Goal: Find specific page/section: Find specific page/section

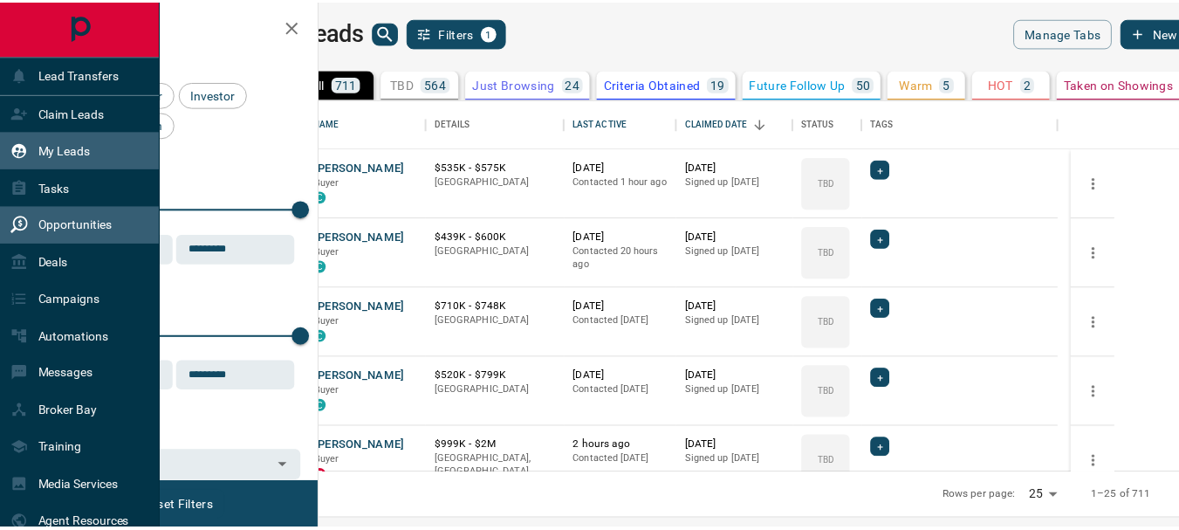
scroll to position [360, 849]
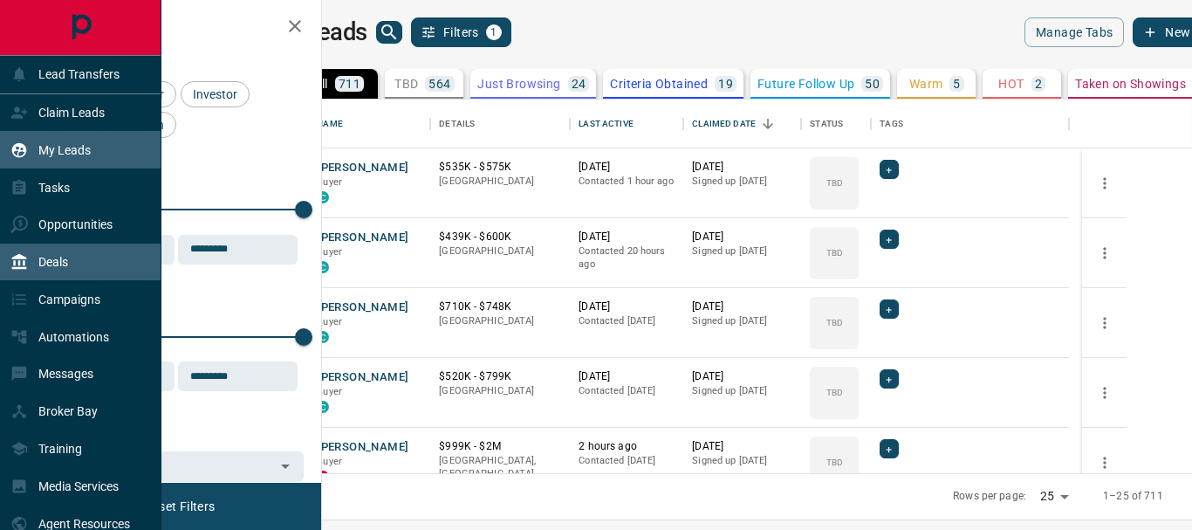
click at [53, 258] on p "Deals" at bounding box center [53, 262] width 30 height 14
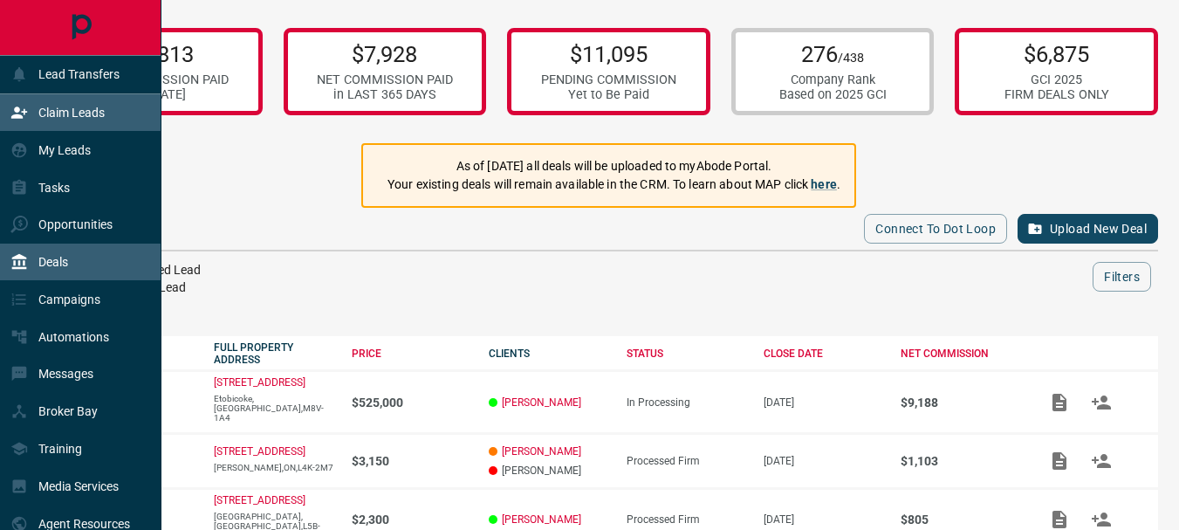
click at [69, 109] on p "Claim Leads" at bounding box center [71, 113] width 66 height 14
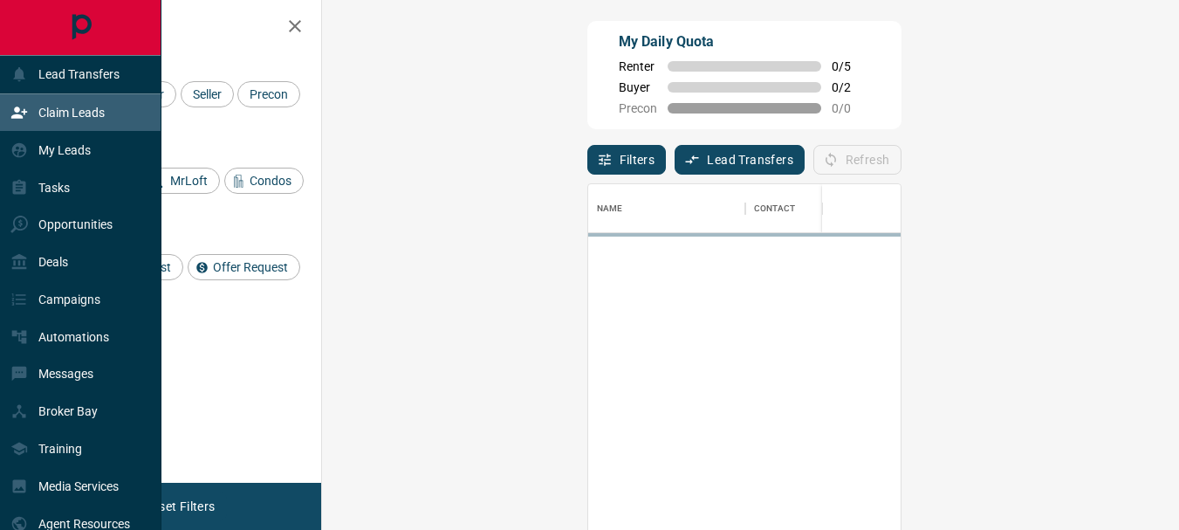
scroll to position [382, 806]
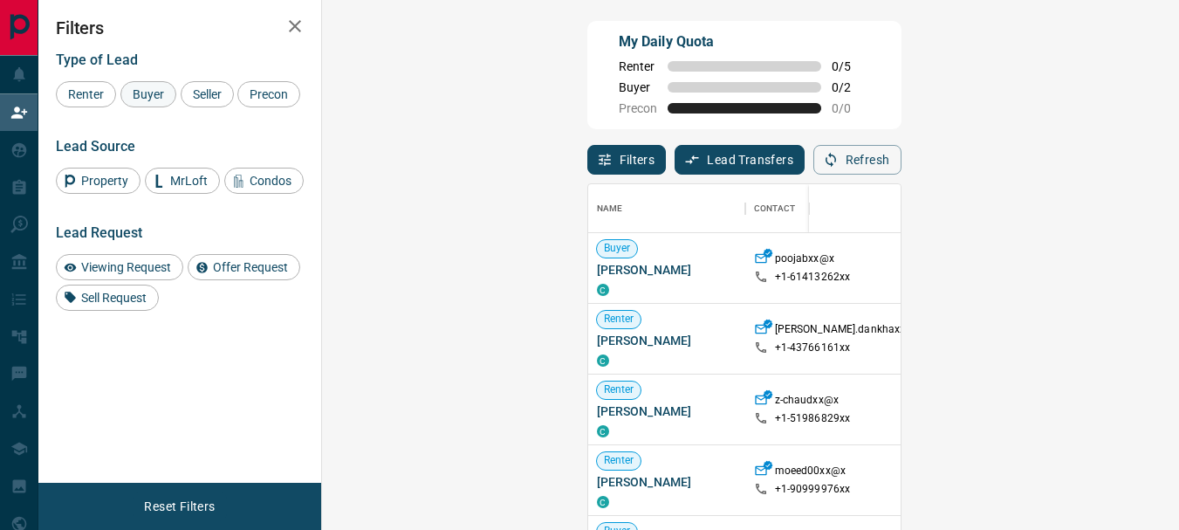
click at [145, 91] on span "Buyer" at bounding box center [149, 94] width 44 height 14
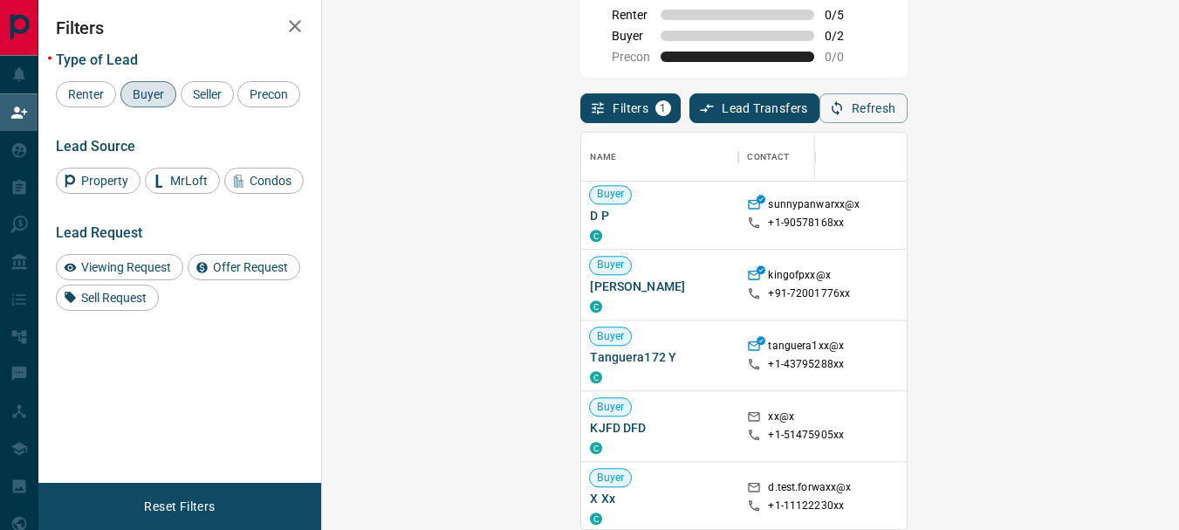
scroll to position [1877, 0]
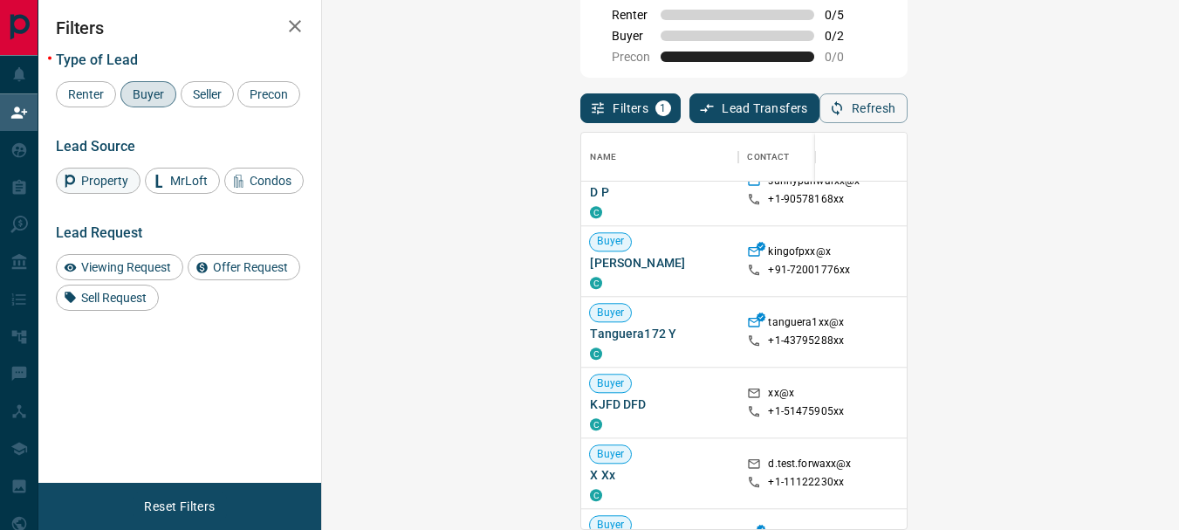
click at [93, 188] on span "Property" at bounding box center [104, 181] width 59 height 14
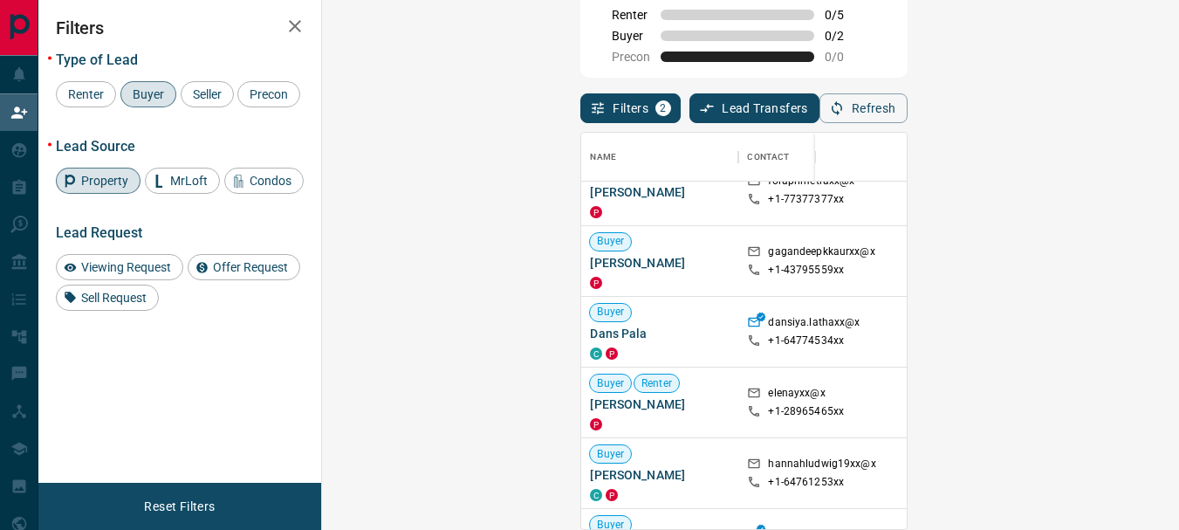
scroll to position [9255, 0]
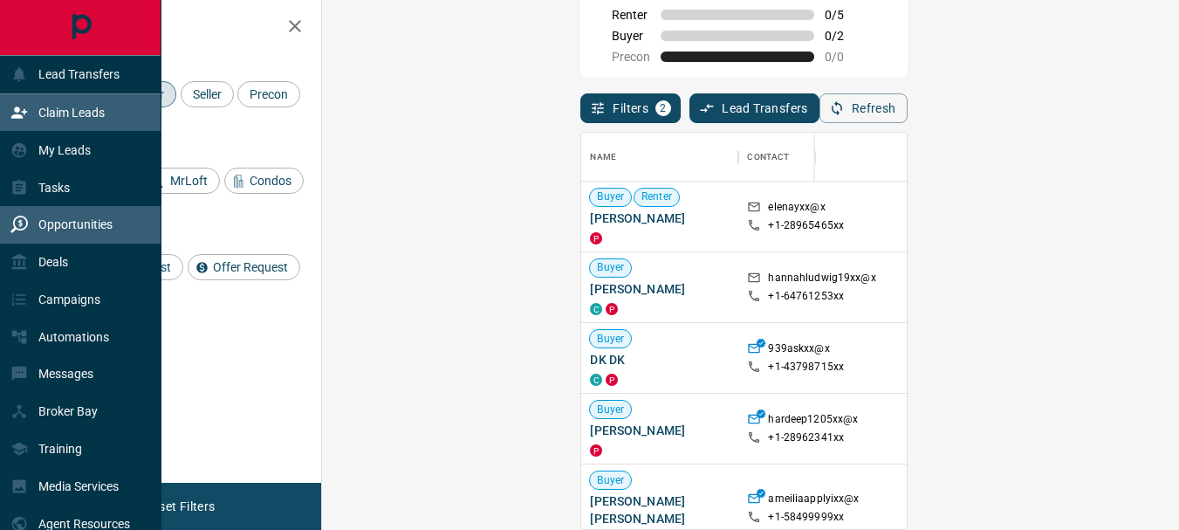
click at [81, 225] on p "Opportunities" at bounding box center [75, 224] width 74 height 14
